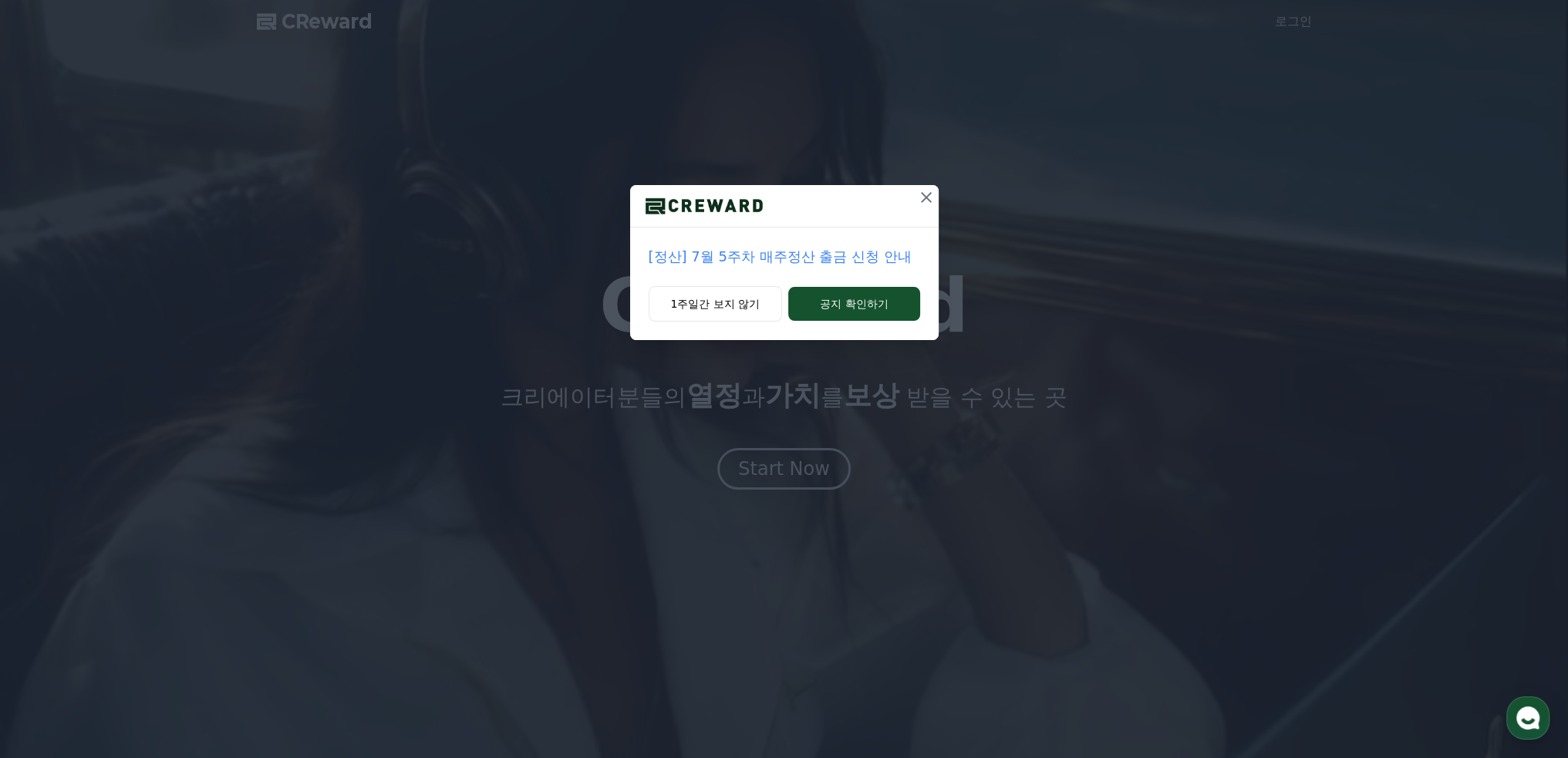
click at [932, 193] on icon at bounding box center [926, 198] width 19 height 19
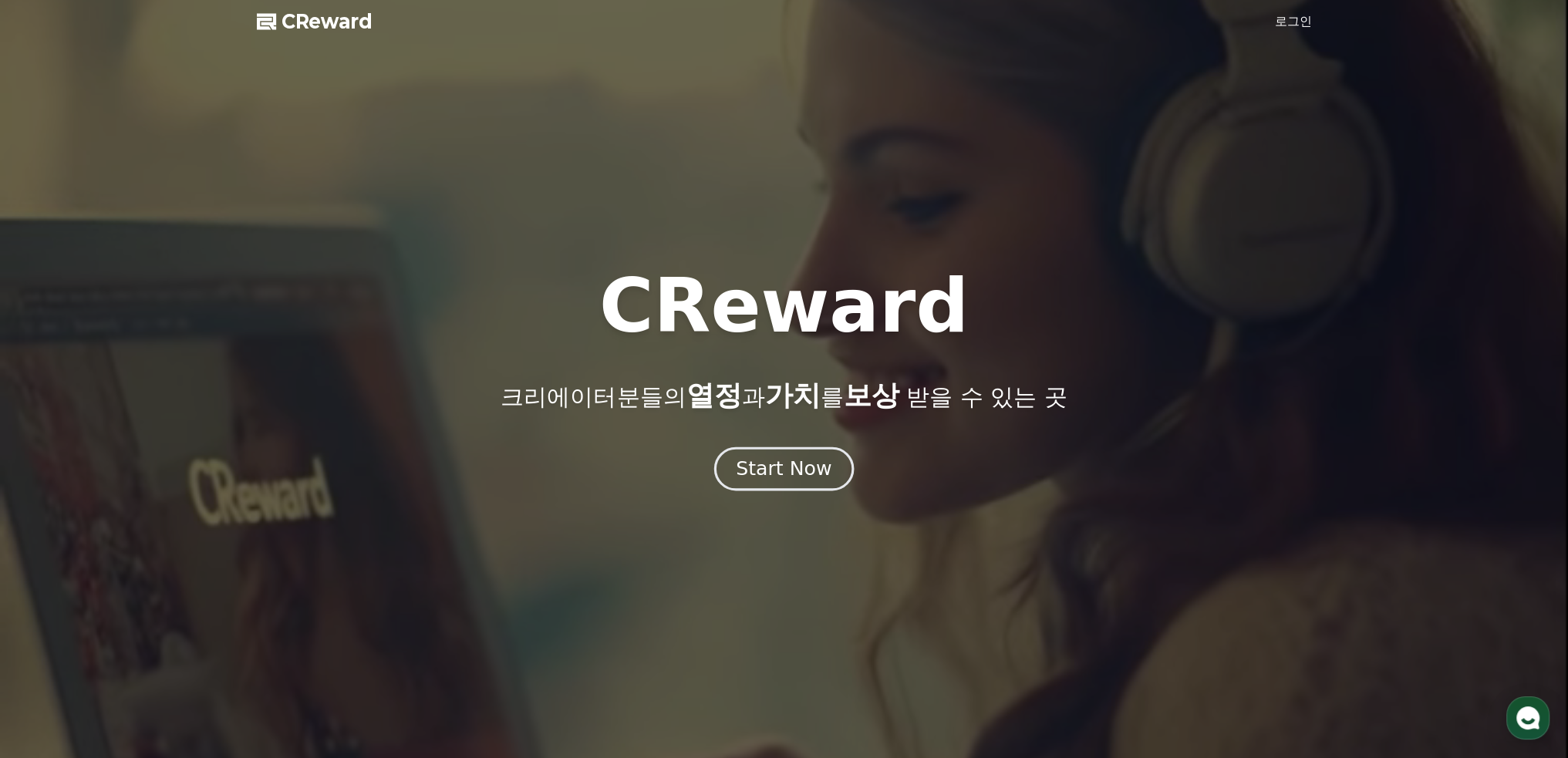
click at [780, 455] on button "Start Now" at bounding box center [783, 468] width 139 height 44
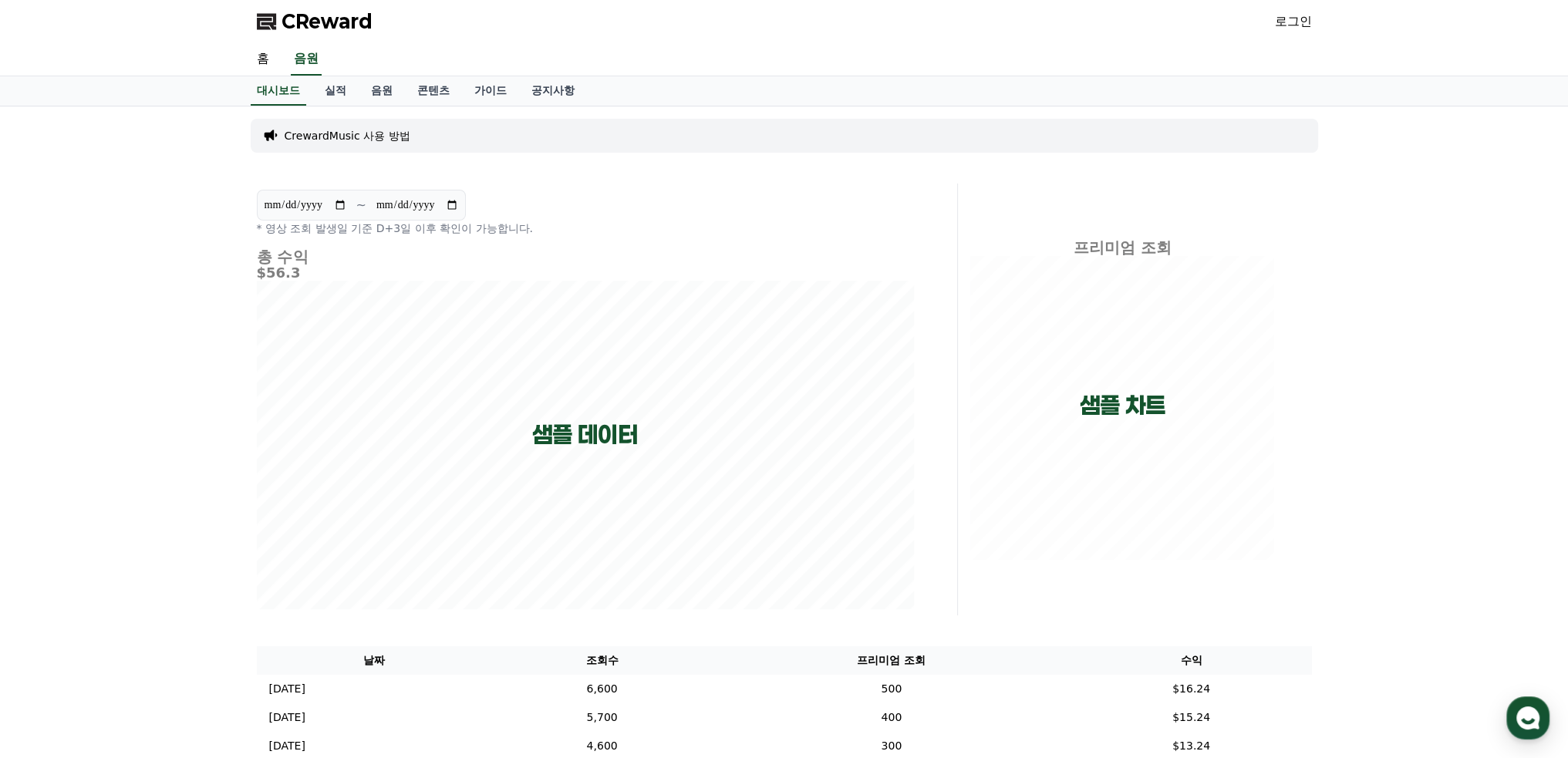
click at [383, 128] on p "CrewardMusic 사용 방법" at bounding box center [347, 135] width 126 height 15
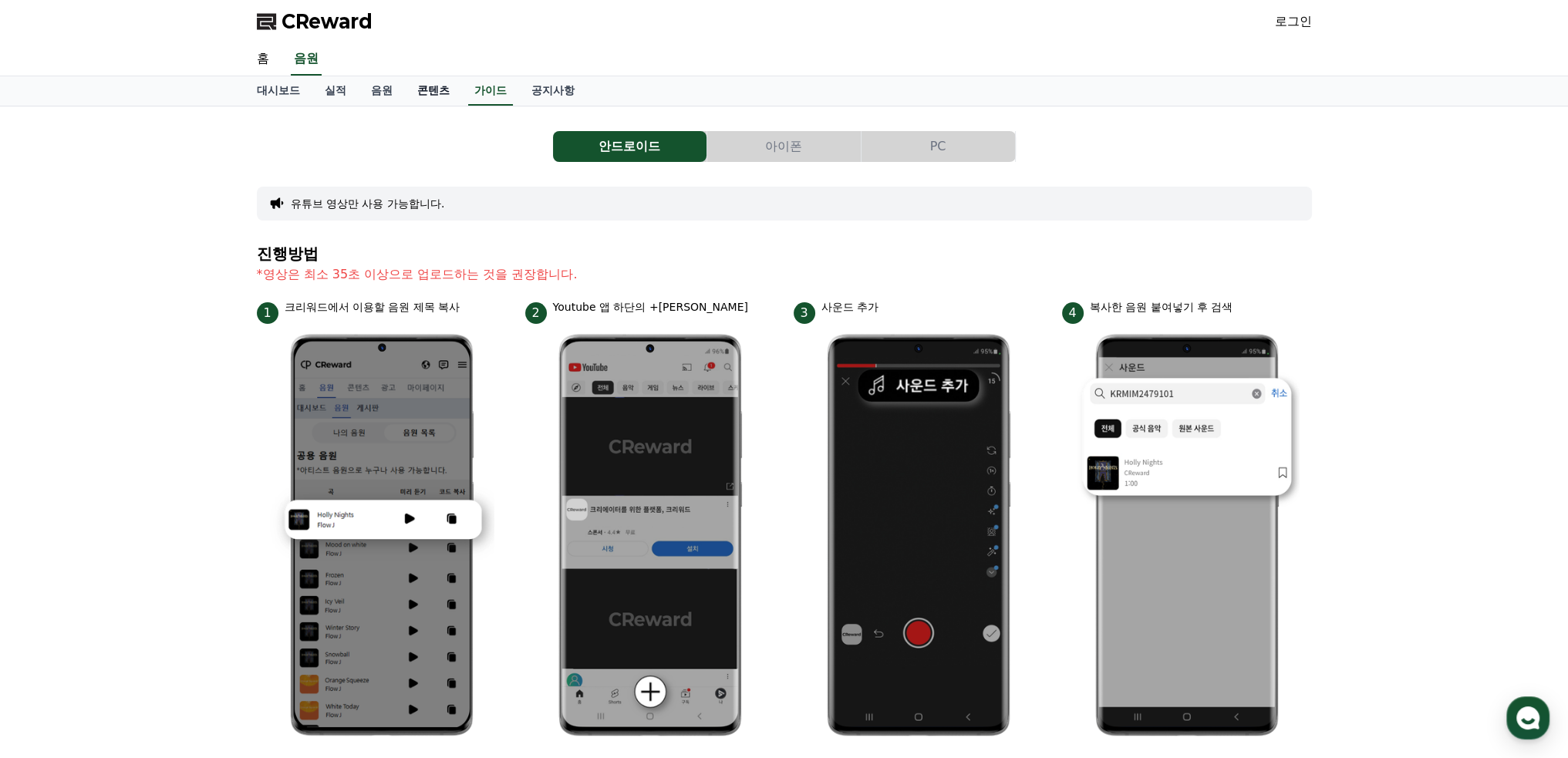
click at [429, 92] on link "콘텐츠" at bounding box center [434, 91] width 57 height 29
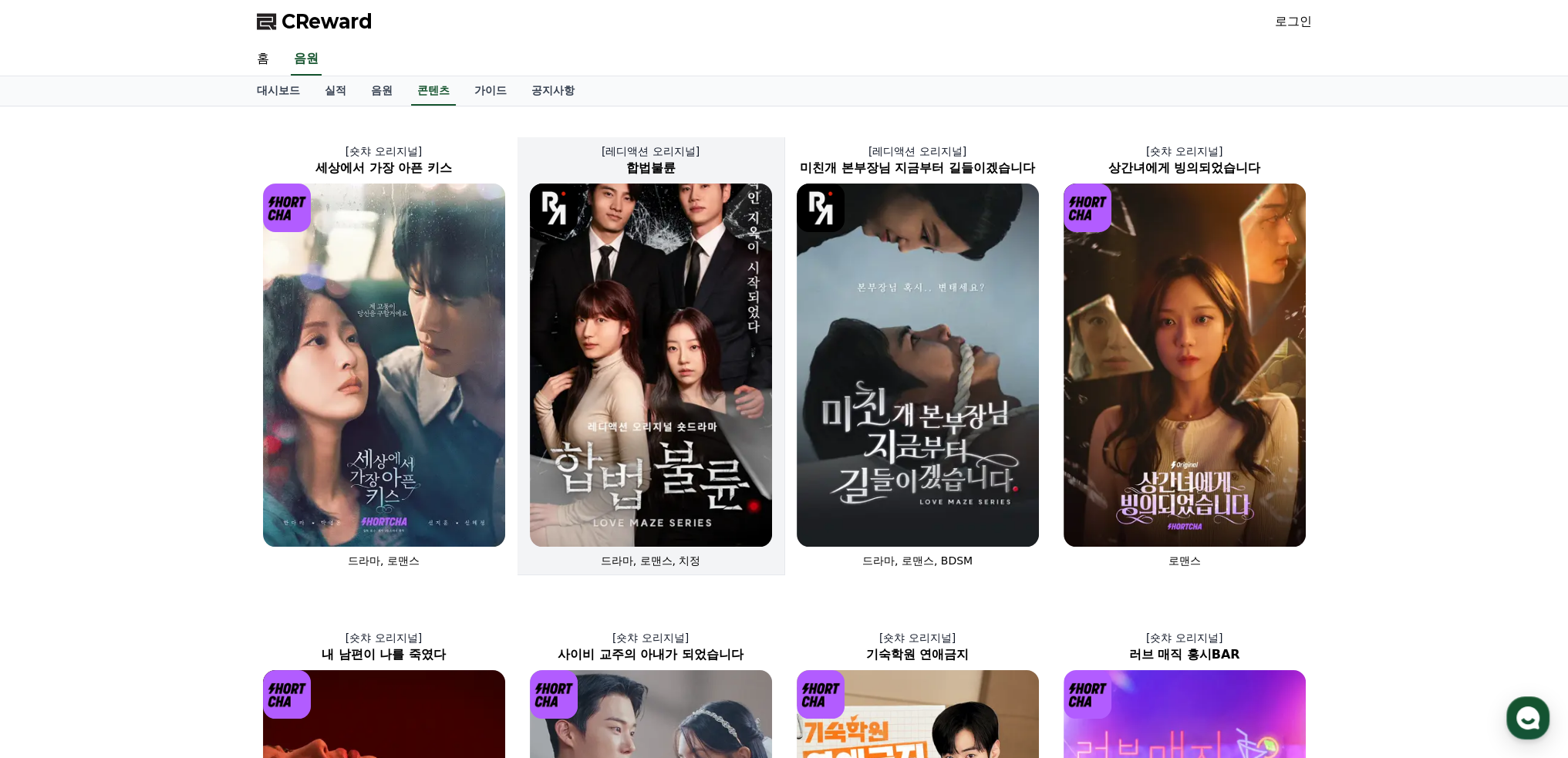
click at [675, 310] on img at bounding box center [651, 365] width 242 height 363
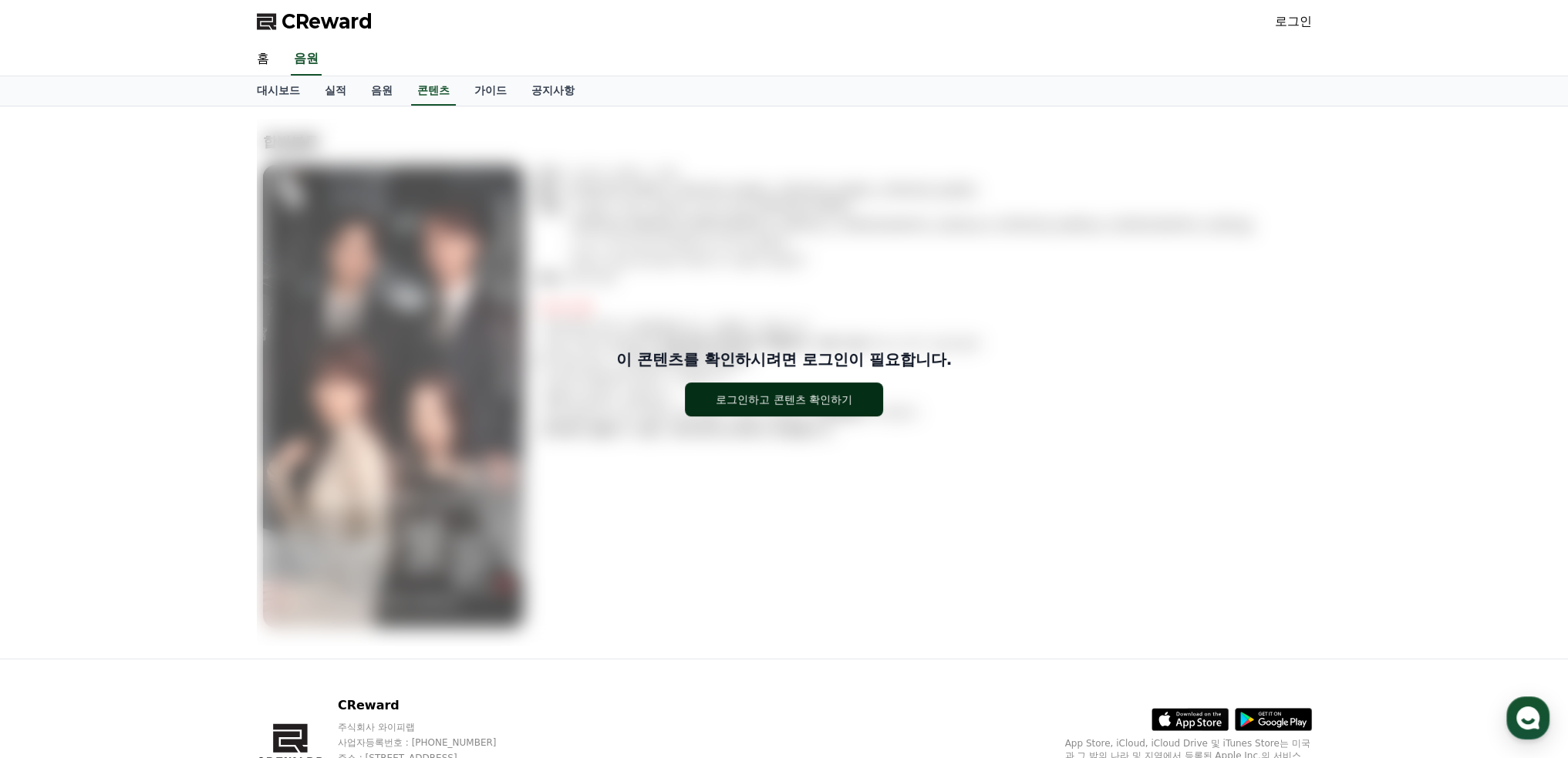
click at [854, 399] on button "로그인하고 콘텐츠 확인하기" at bounding box center [783, 399] width 198 height 34
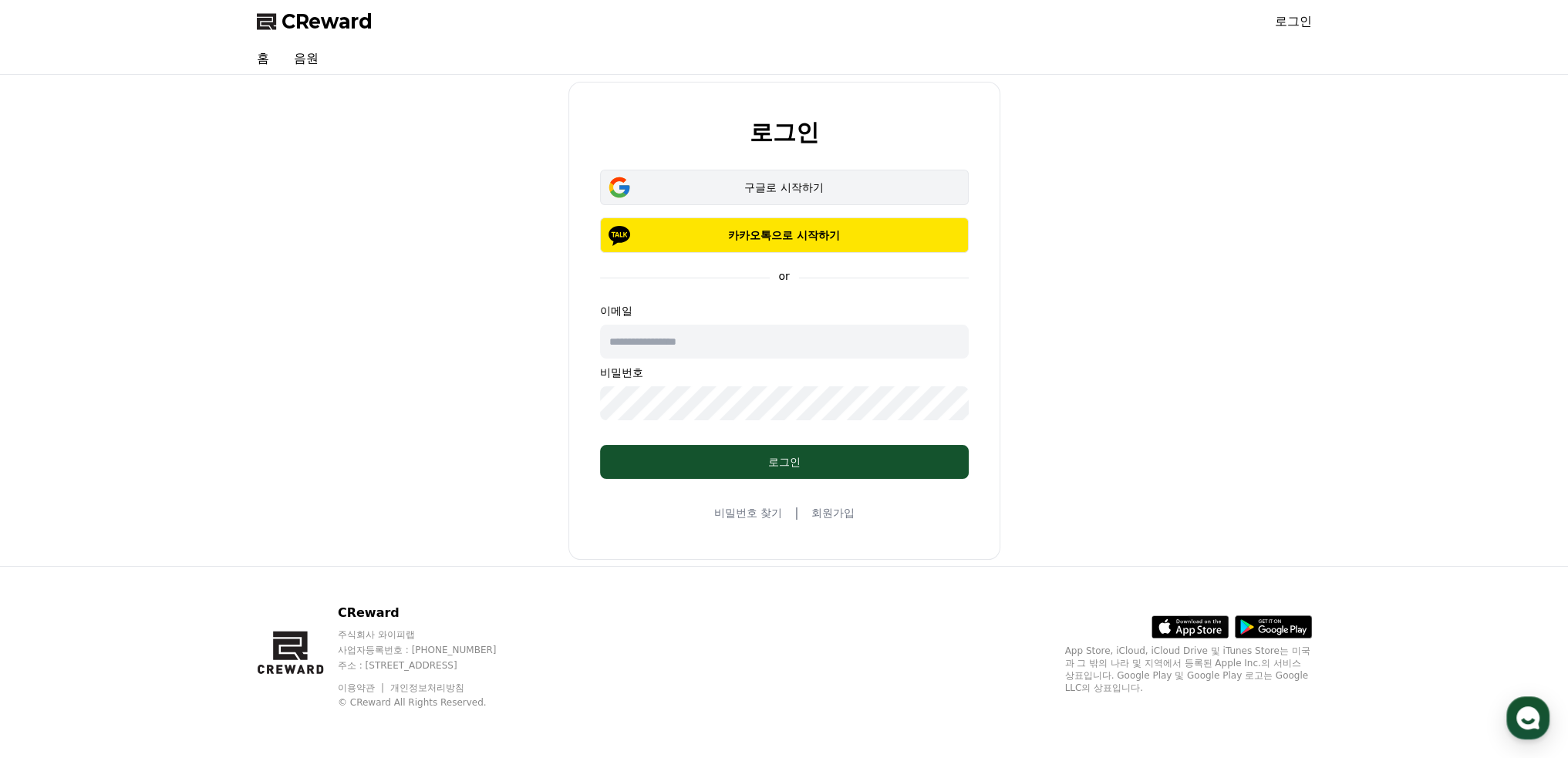
click at [811, 180] on div "구글로 시작하기" at bounding box center [784, 187] width 324 height 15
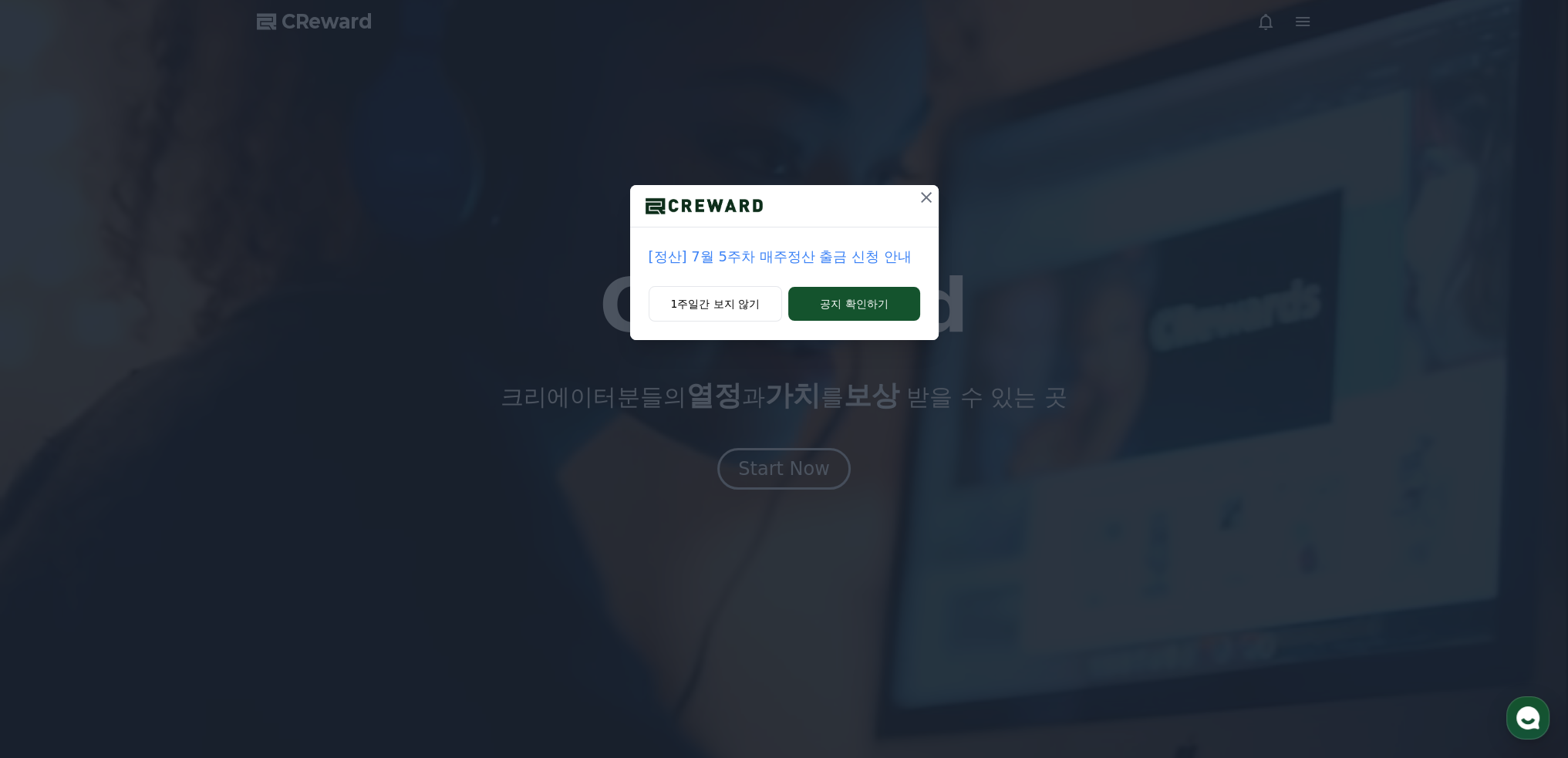
click at [922, 191] on icon at bounding box center [926, 198] width 19 height 19
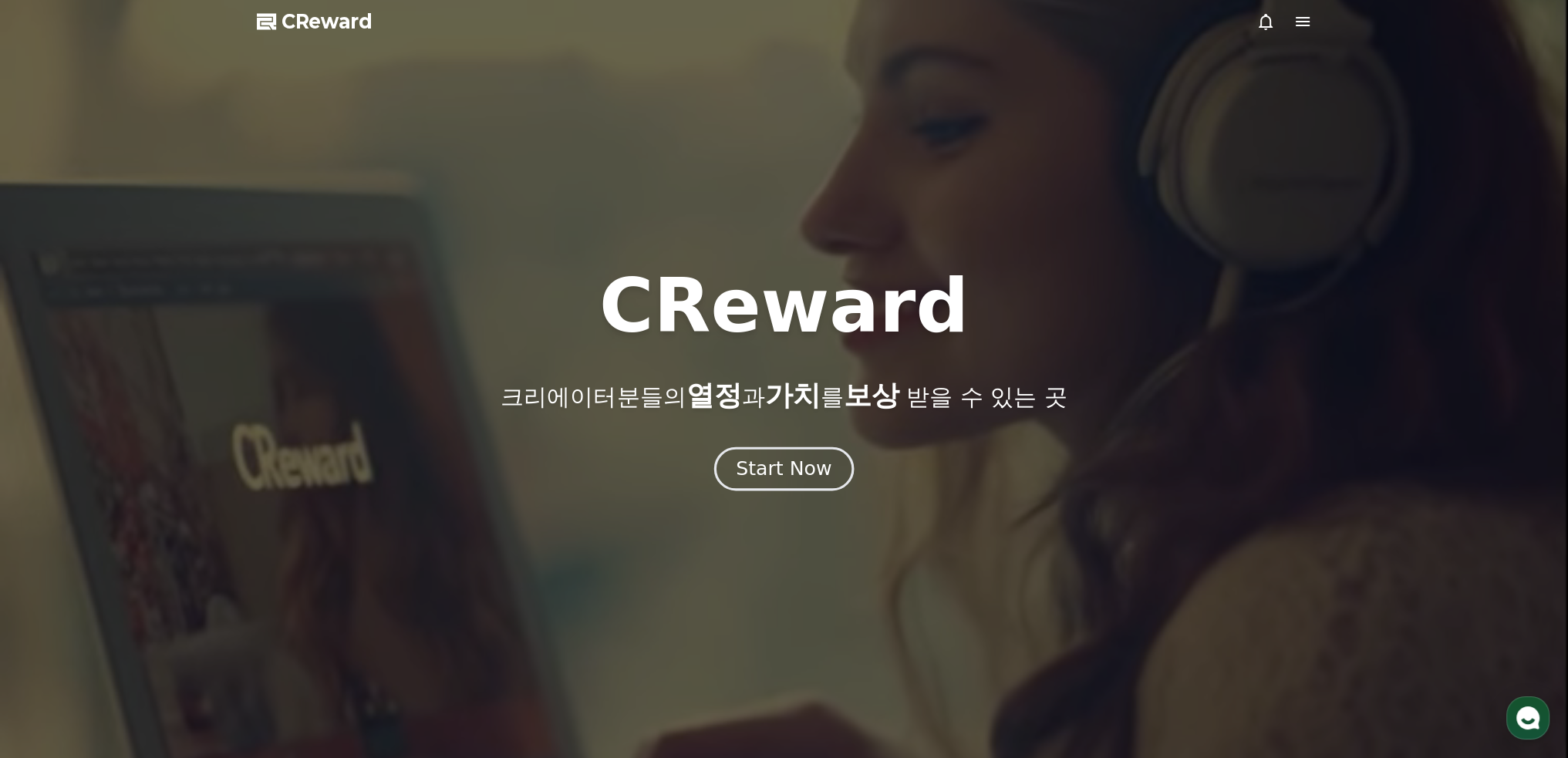
click at [770, 455] on button "Start Now" at bounding box center [783, 468] width 139 height 44
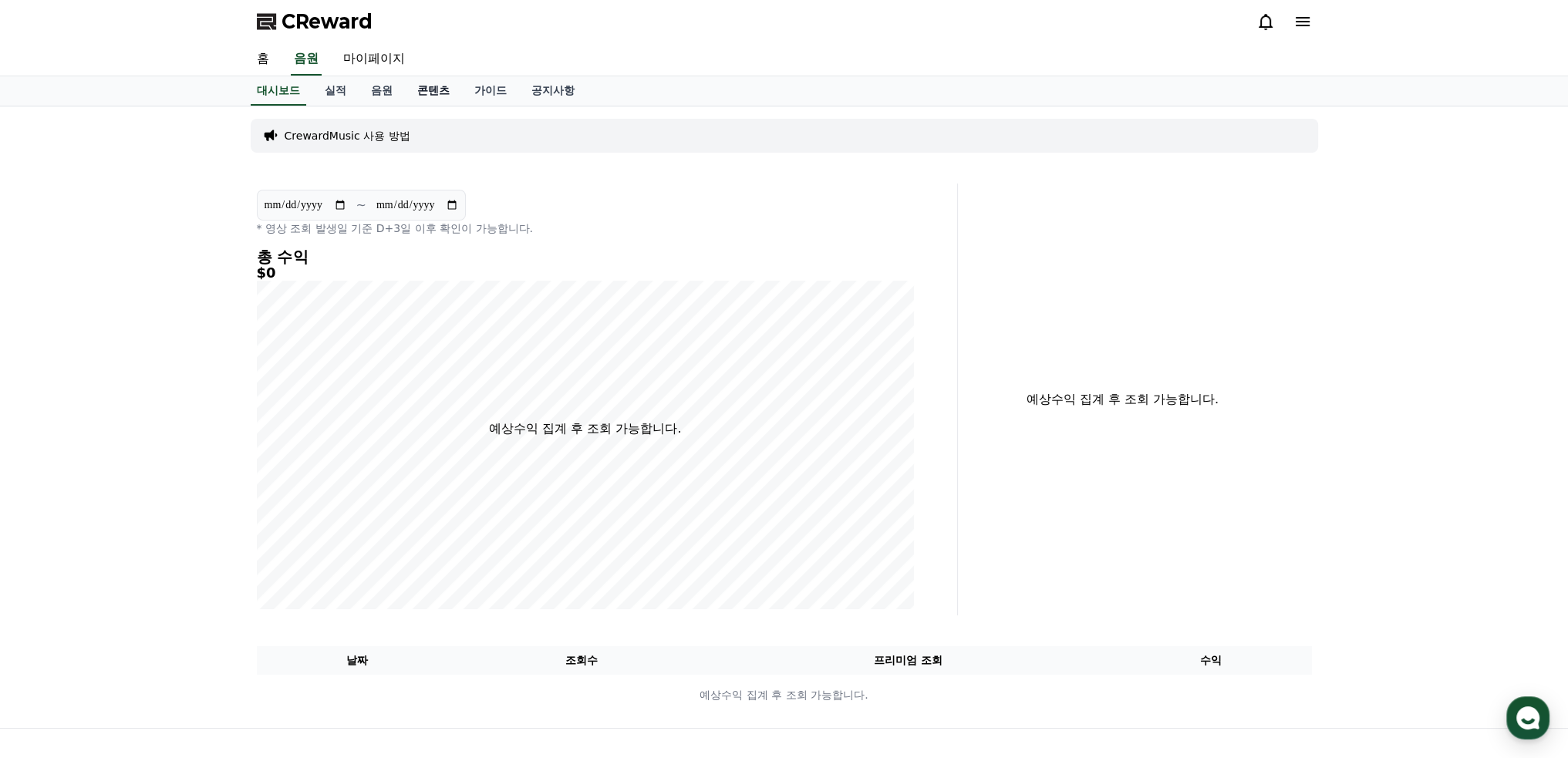
click at [428, 85] on link "콘텐츠" at bounding box center [434, 91] width 57 height 29
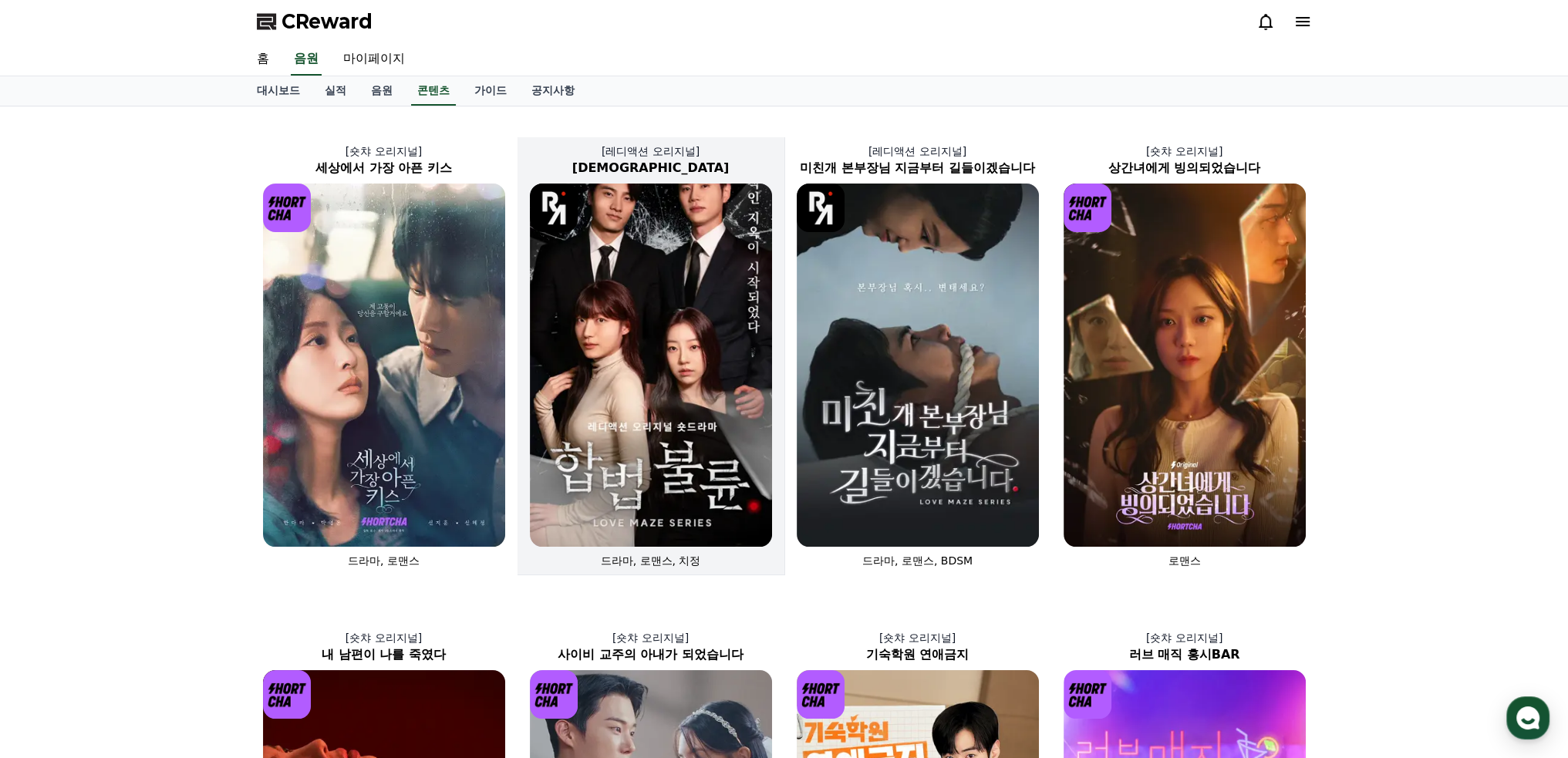
click at [654, 334] on img at bounding box center [651, 365] width 242 height 363
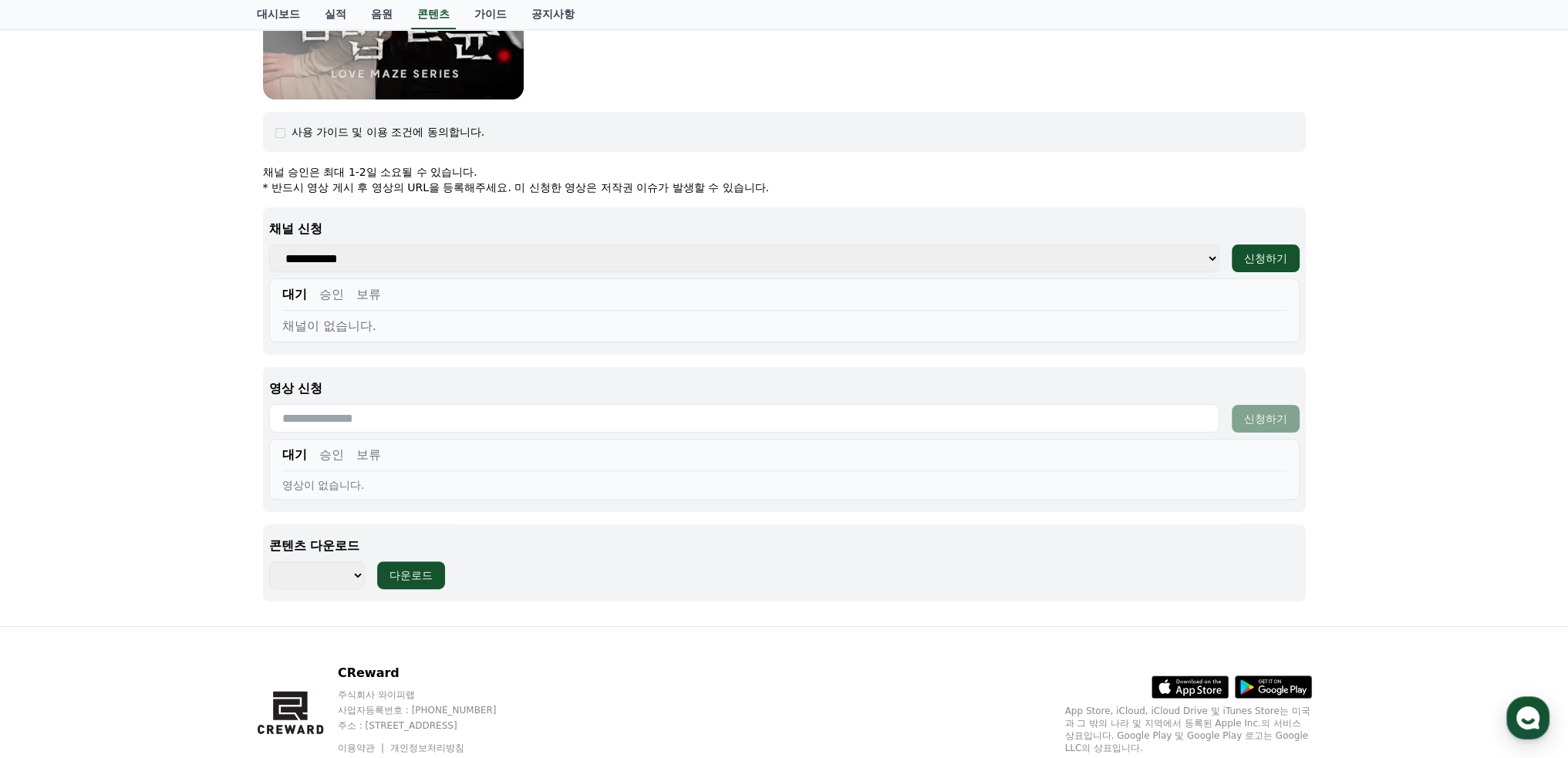
scroll to position [539, 0]
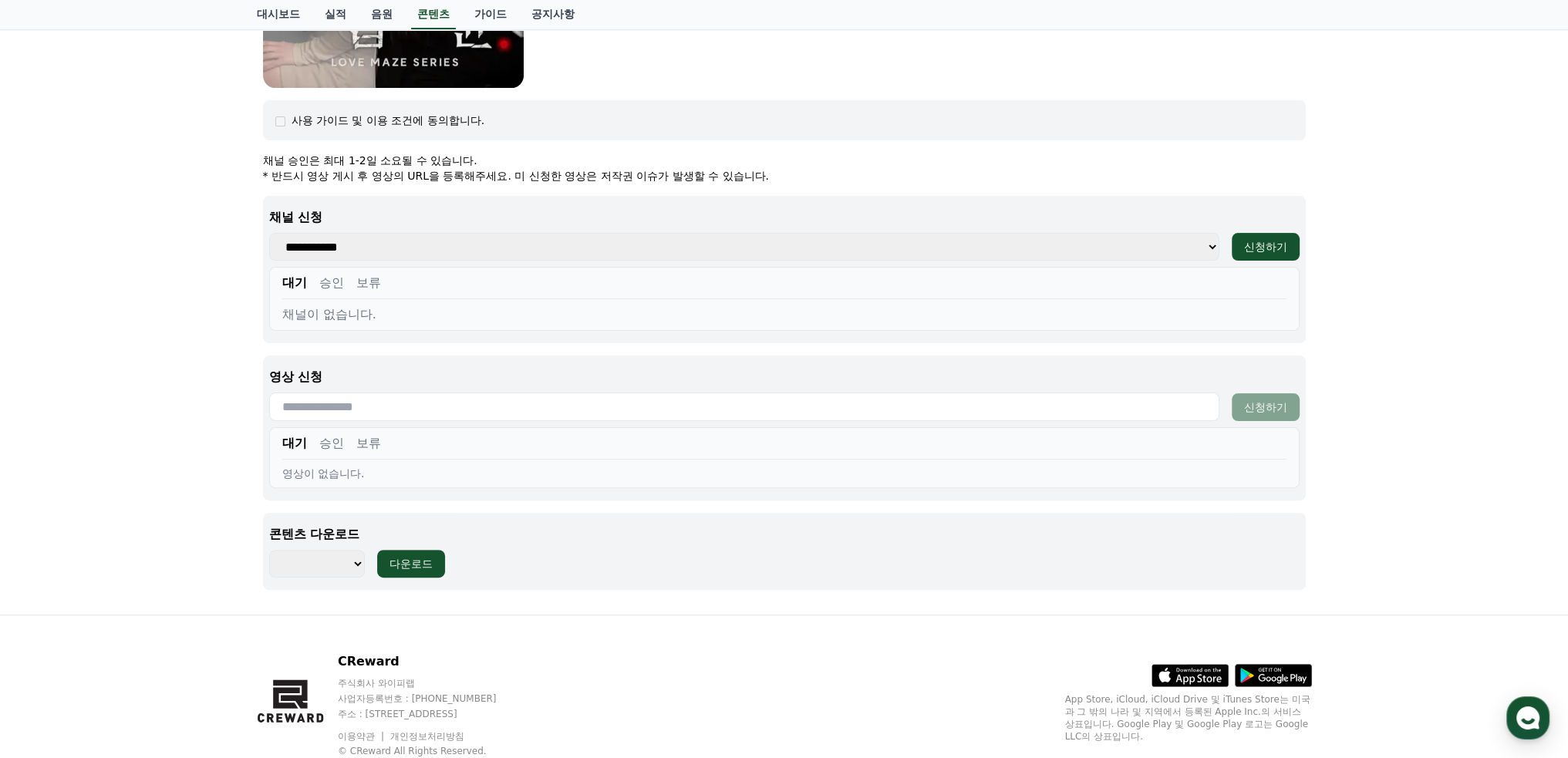
click at [1212, 249] on select "**********" at bounding box center [743, 246] width 950 height 27
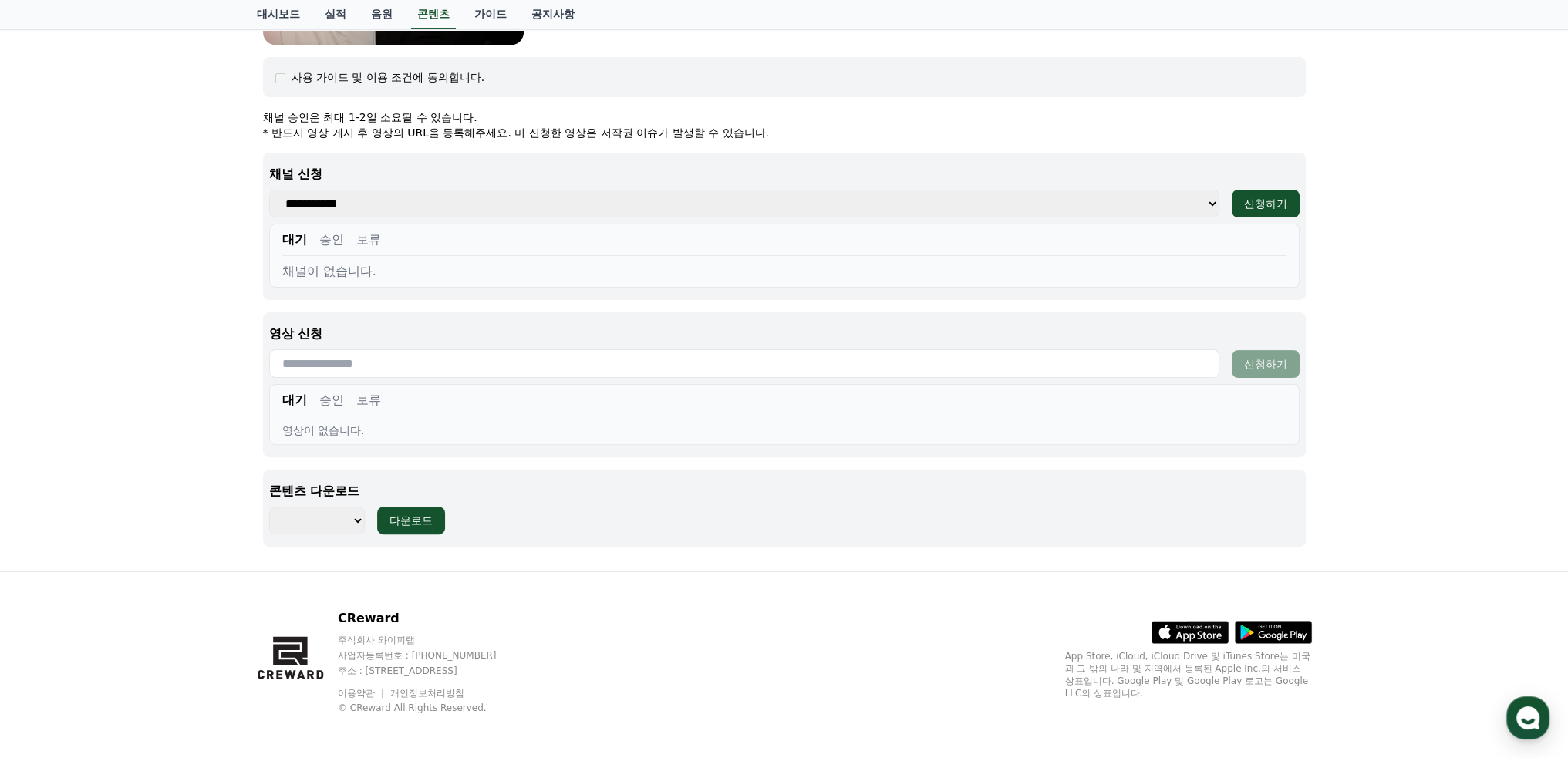
scroll to position [586, 0]
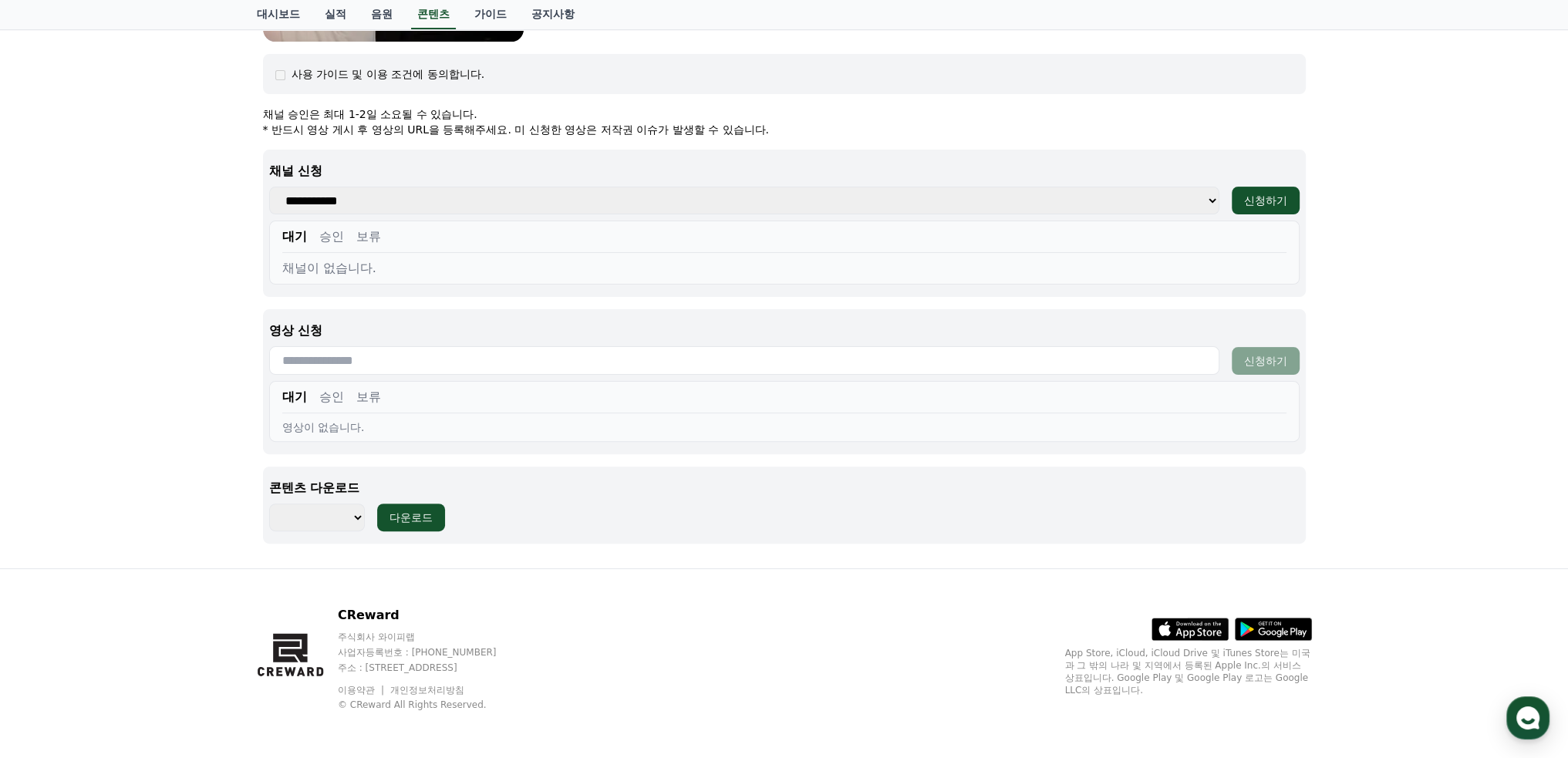
click at [360, 519] on select "******** ******** ******** ******** ******** ******** ******** ******** *******…" at bounding box center [317, 517] width 97 height 27
select select "**********"
click at [269, 503] on select "******** ******** ******** ******** ******** ******** ******** ******** *******…" at bounding box center [317, 517] width 97 height 27
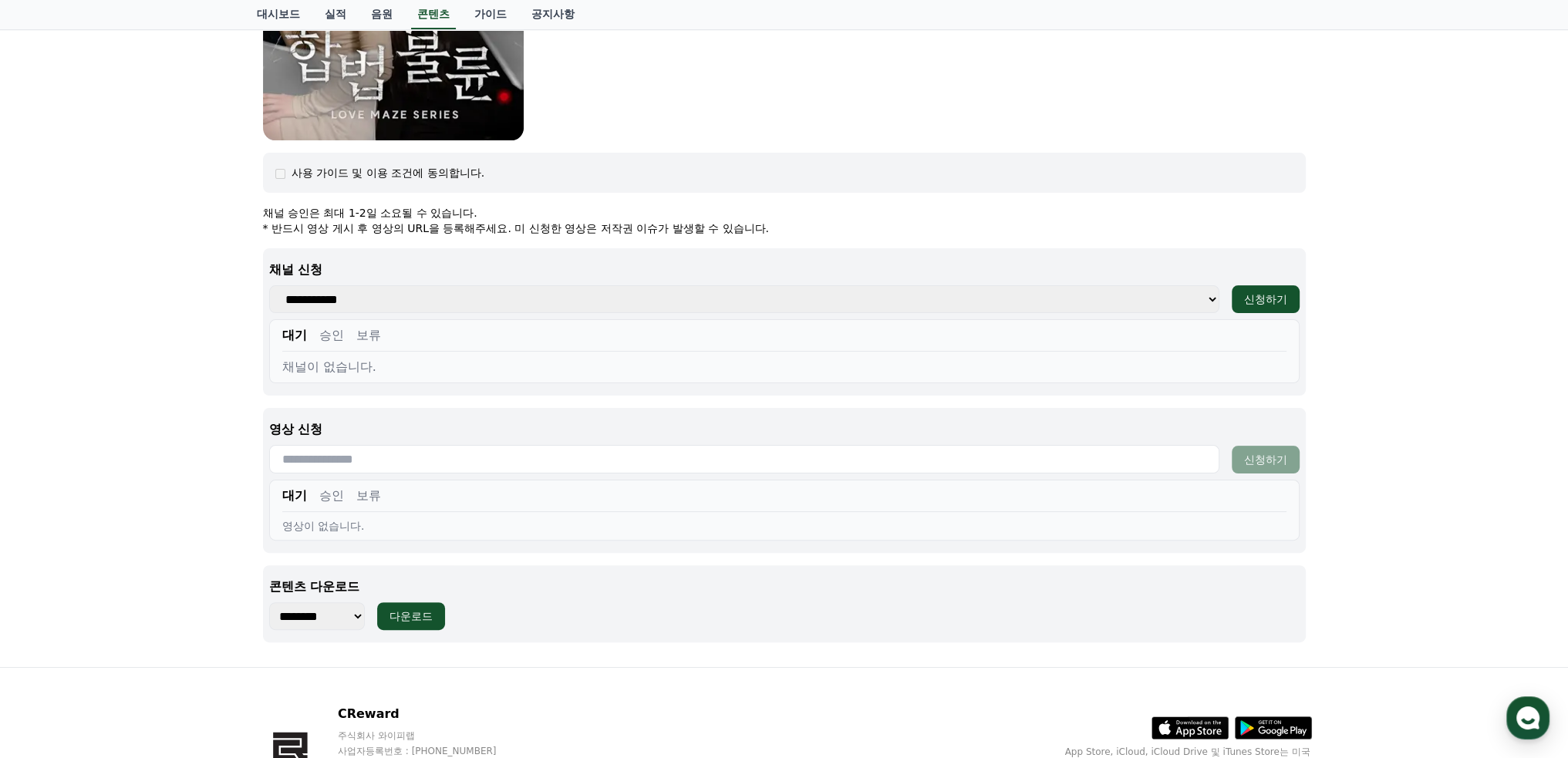
scroll to position [509, 0]
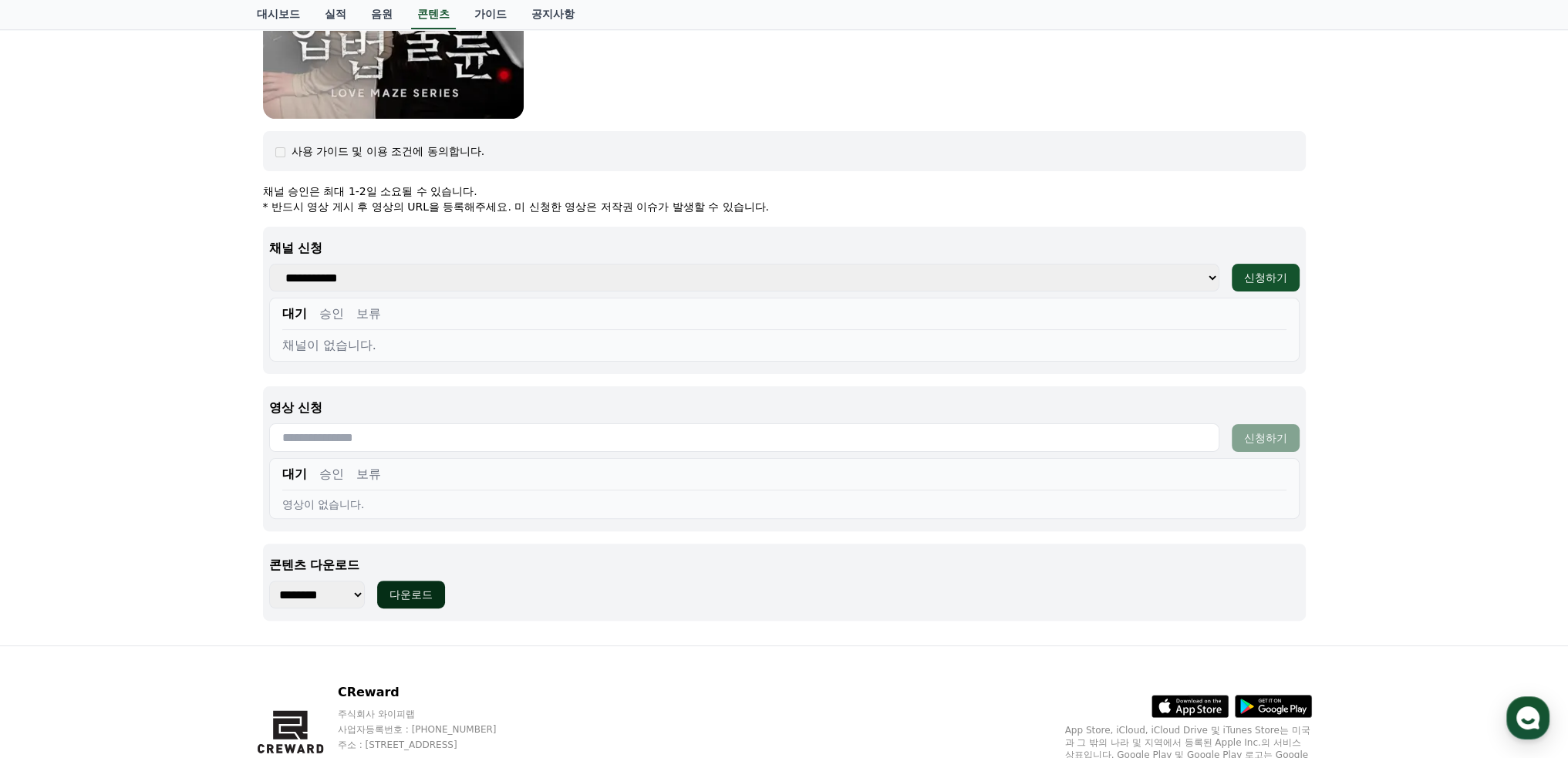
click at [426, 591] on div "다운로드" at bounding box center [411, 594] width 44 height 15
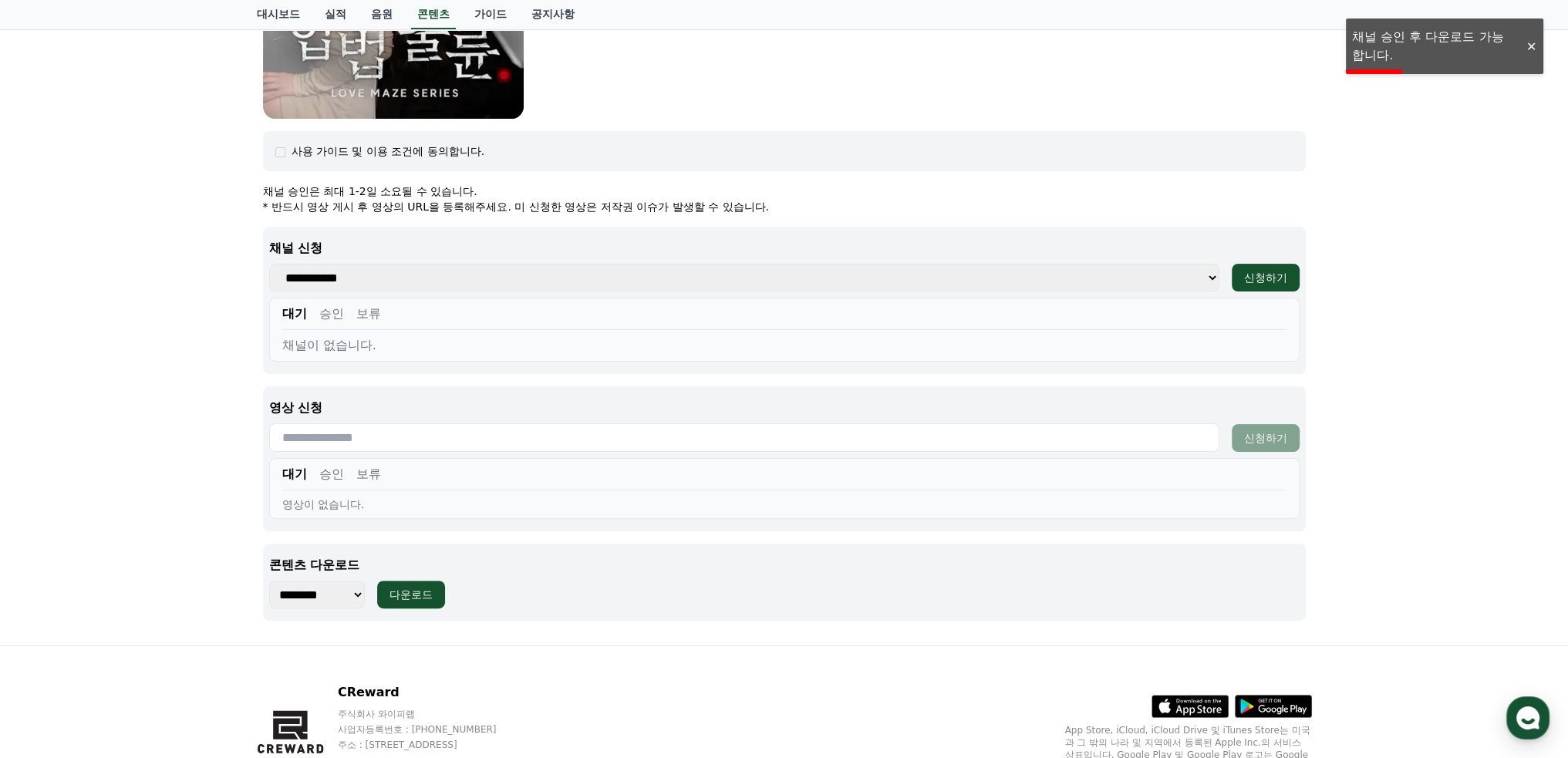
click at [1531, 44] on div at bounding box center [1531, 46] width 25 height 14
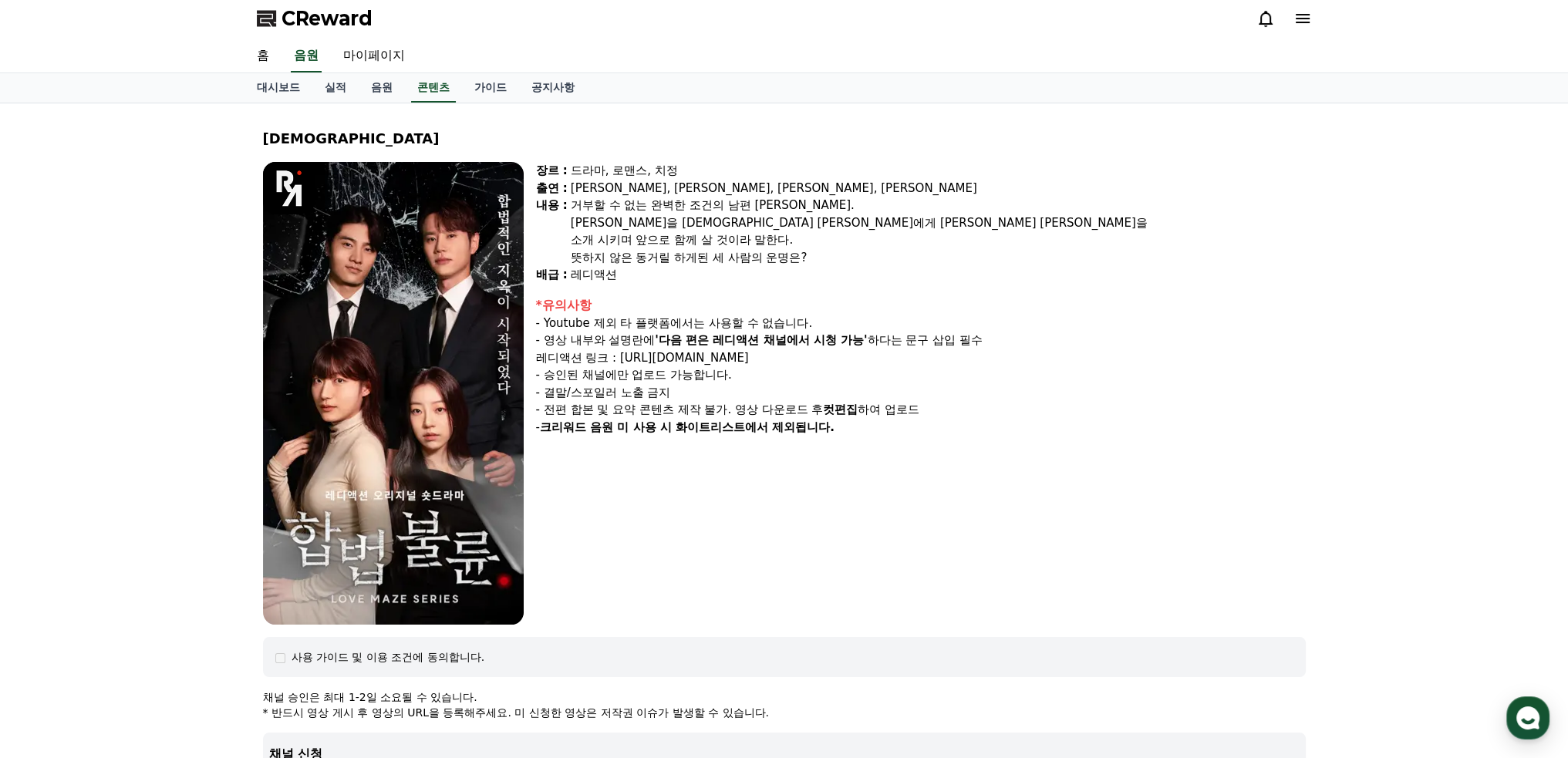
scroll to position [0, 0]
